Goal: Transaction & Acquisition: Download file/media

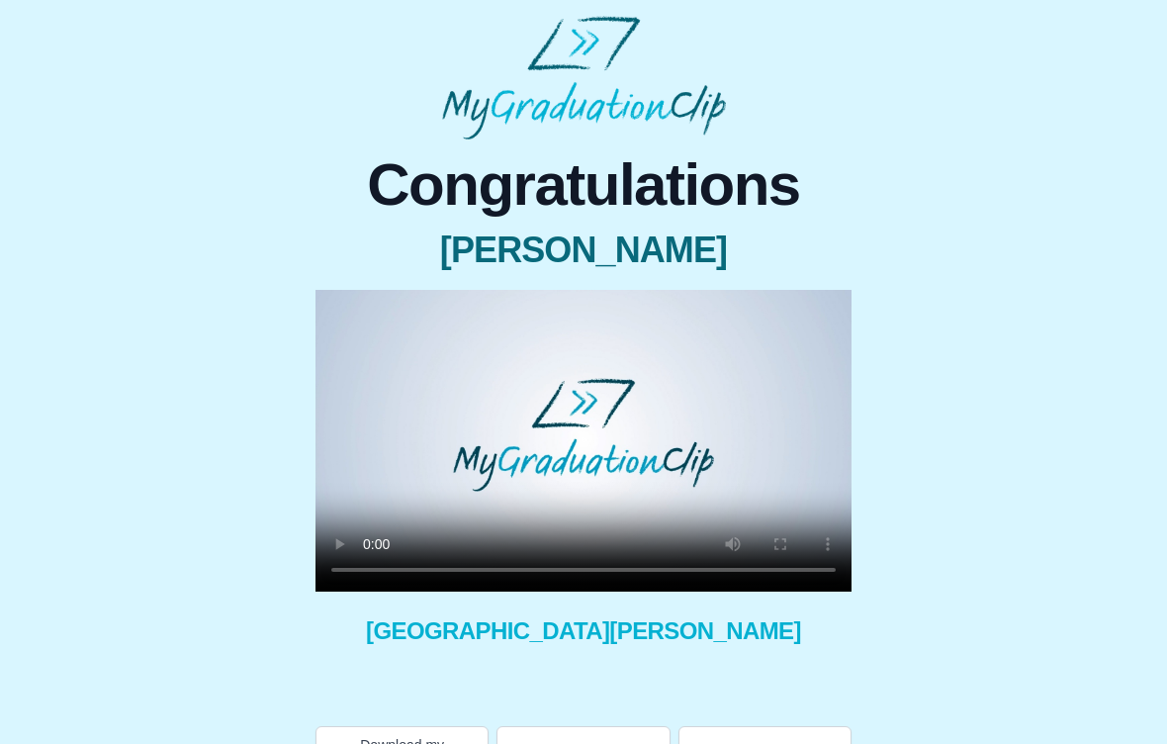
click at [579, 430] on video at bounding box center [584, 441] width 536 height 302
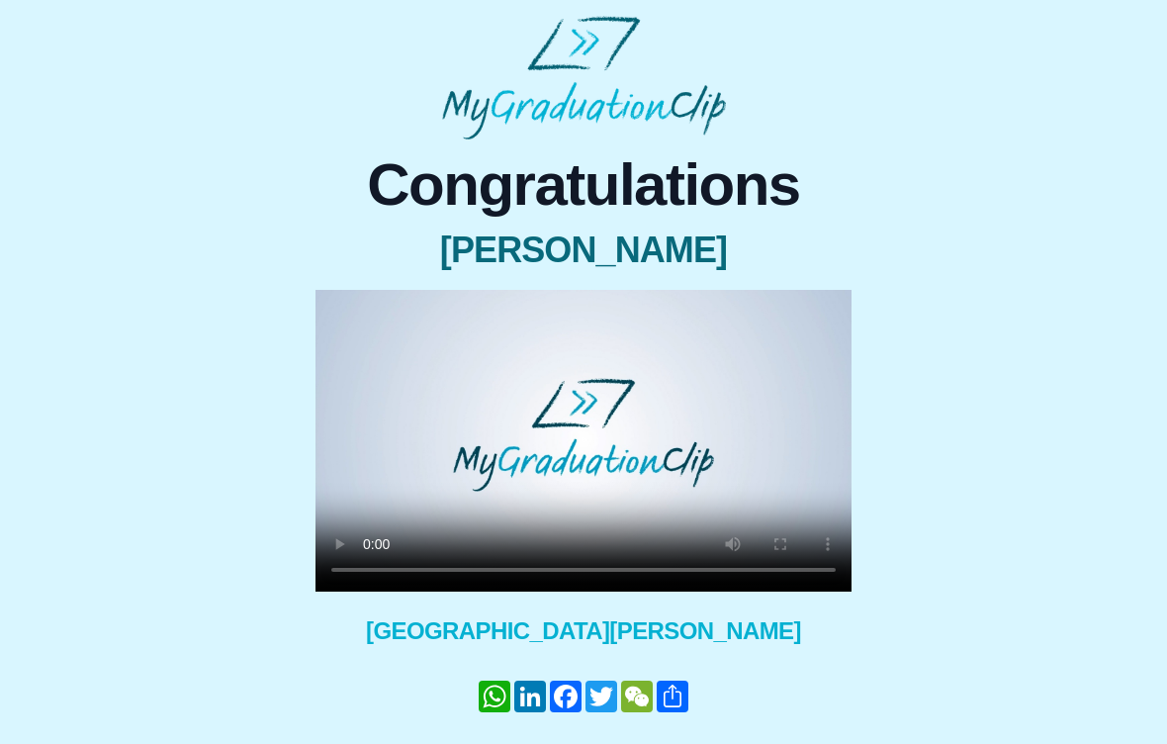
click at [336, 304] on video at bounding box center [584, 441] width 536 height 302
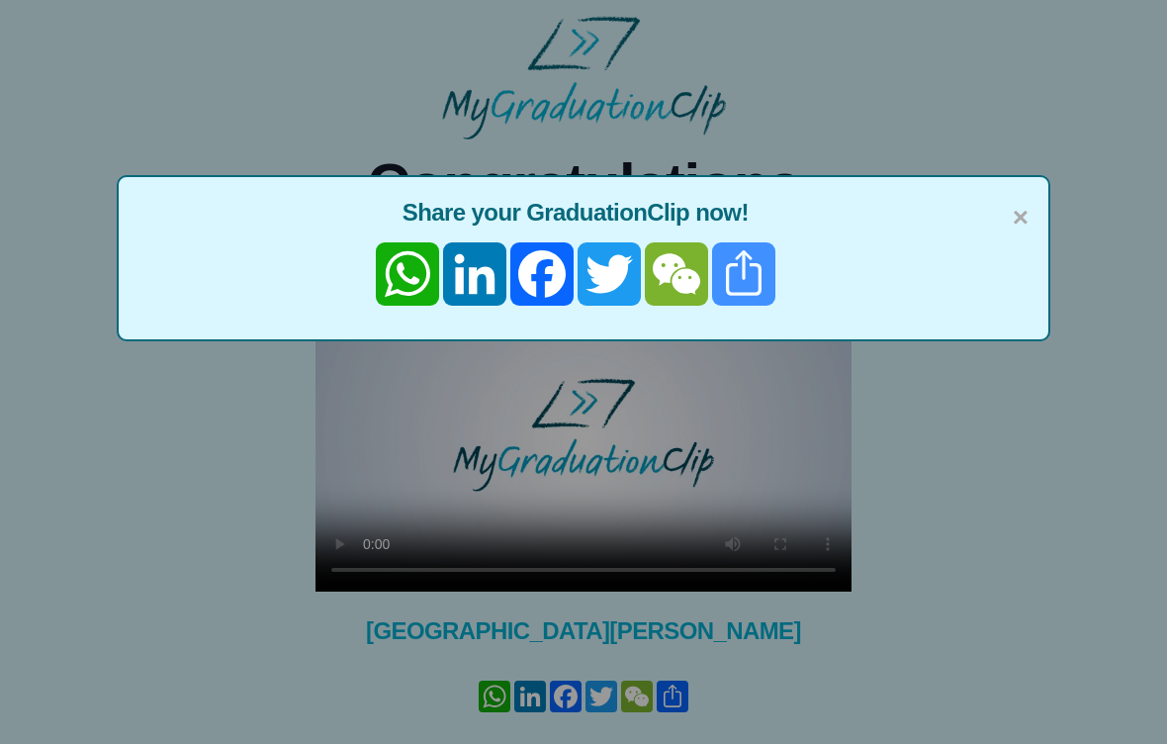
click at [759, 276] on link "Share" at bounding box center [743, 273] width 67 height 63
click at [1032, 218] on div "× Share your GraduationClip now! WhatsApp LinkedIn Facebook Twitter WeChat Share" at bounding box center [584, 258] width 934 height 166
click at [1020, 215] on span "×" at bounding box center [1021, 218] width 16 height 42
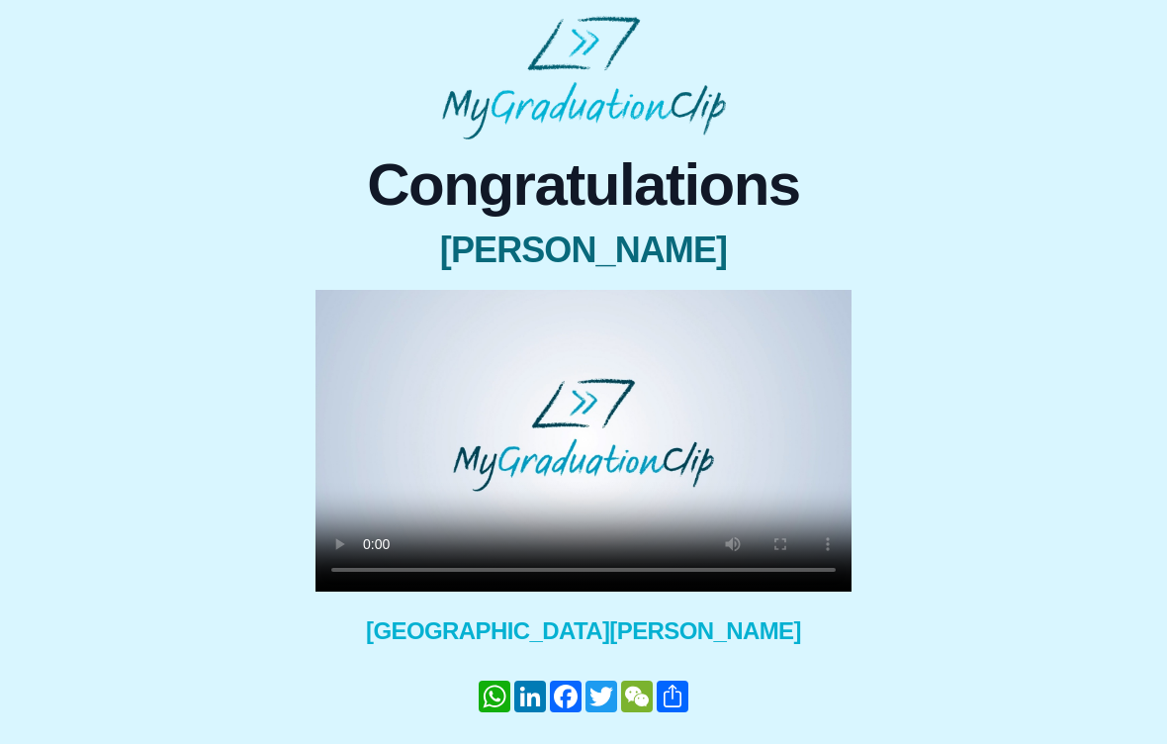
click at [837, 580] on video at bounding box center [584, 441] width 536 height 302
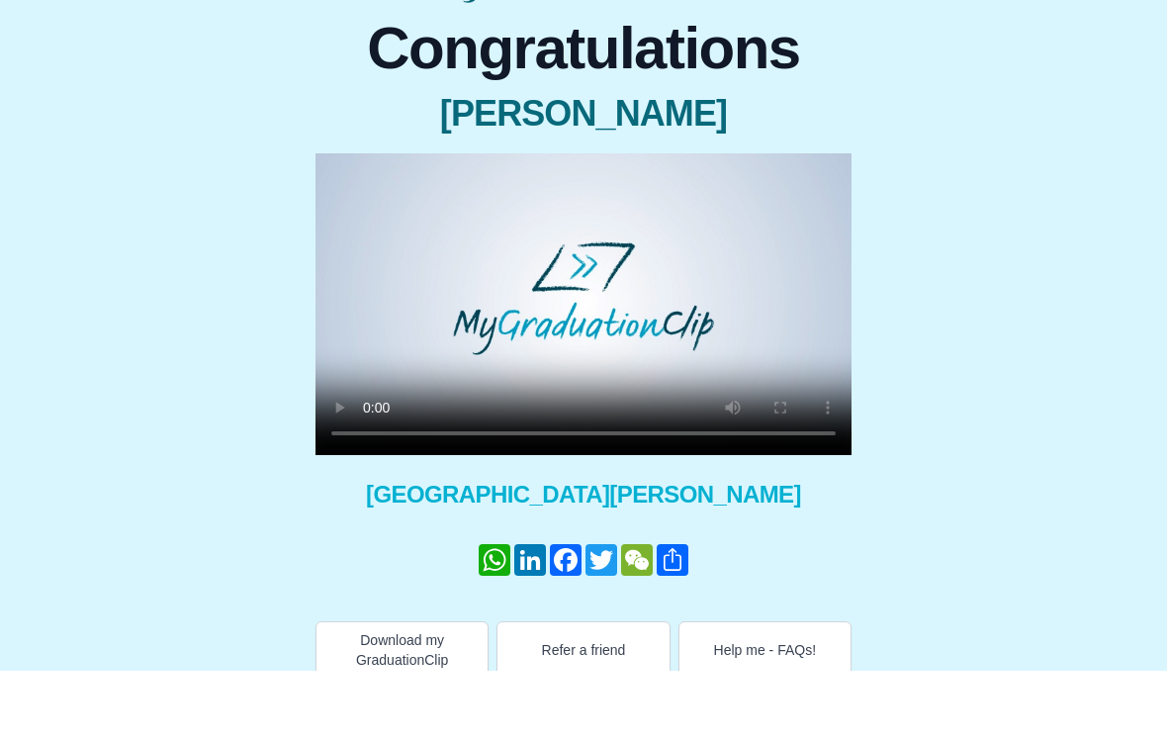
scroll to position [62, 0]
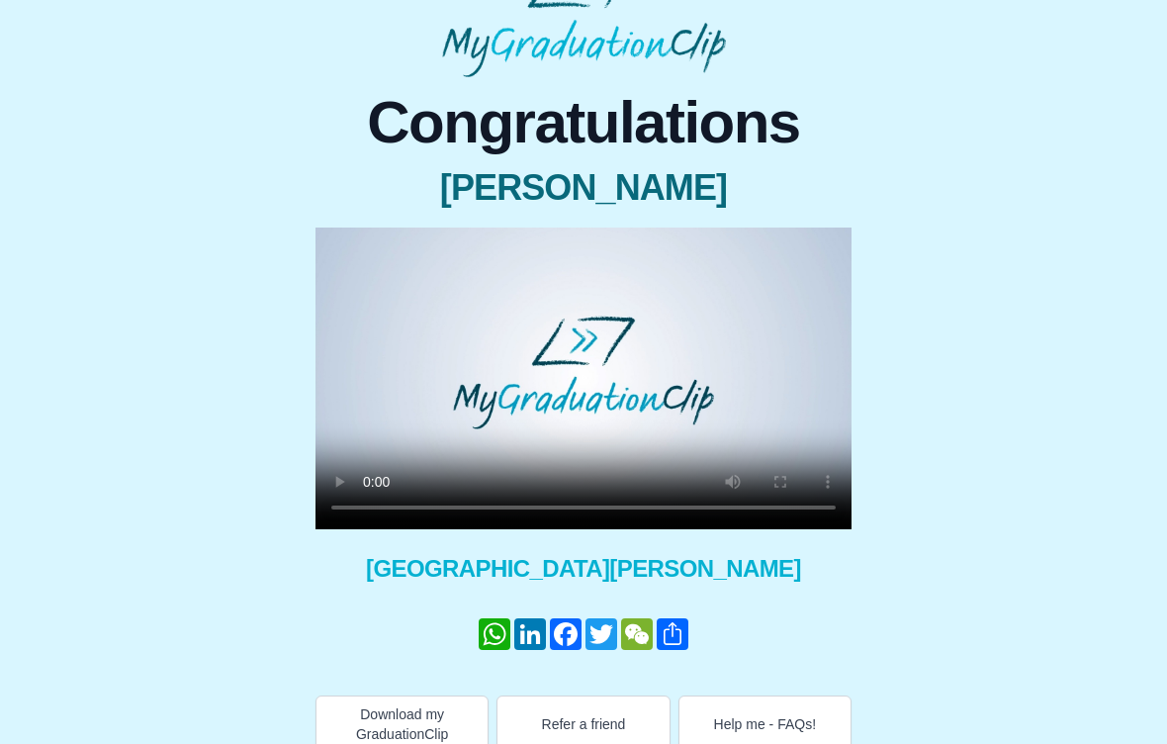
click at [570, 355] on video at bounding box center [584, 379] width 536 height 302
click at [579, 378] on video at bounding box center [584, 379] width 536 height 302
click at [526, 375] on video at bounding box center [584, 379] width 536 height 302
click at [510, 380] on video at bounding box center [584, 379] width 536 height 302
click at [548, 333] on video at bounding box center [584, 379] width 536 height 302
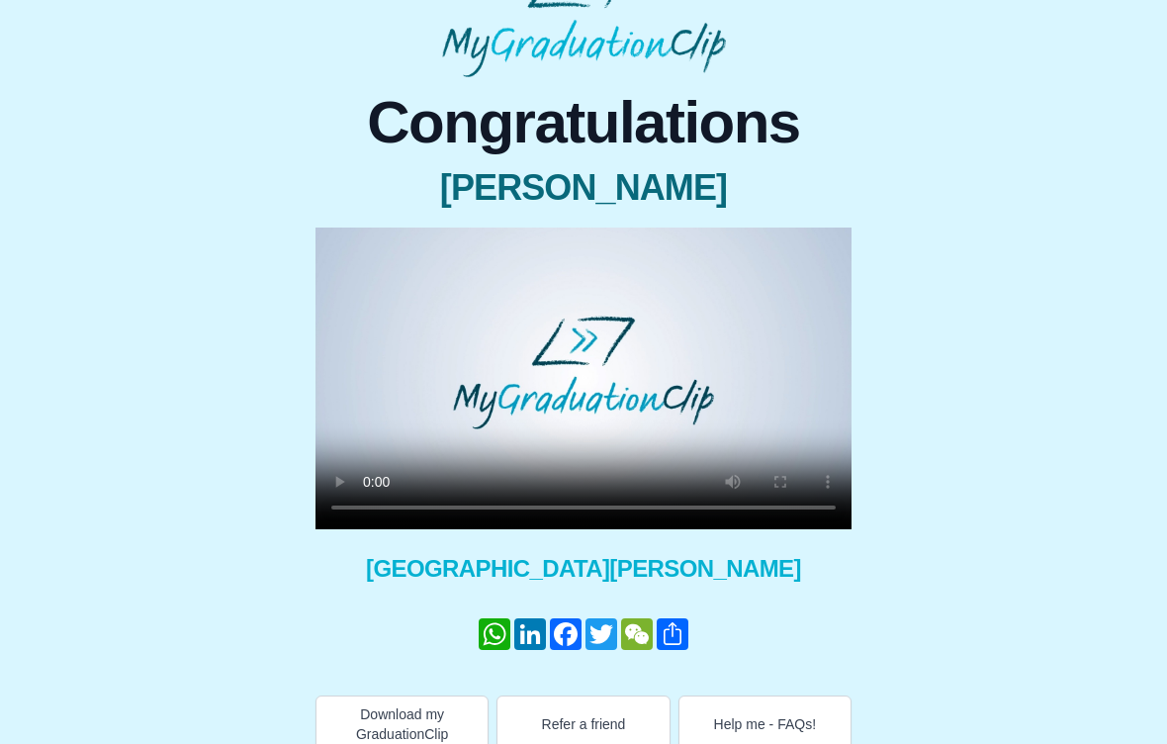
click at [548, 333] on video at bounding box center [584, 379] width 536 height 302
click at [402, 724] on button "Download my GraduationClip" at bounding box center [402, 723] width 173 height 57
